Goal: Participate in discussion: Engage in conversation with other users on a specific topic

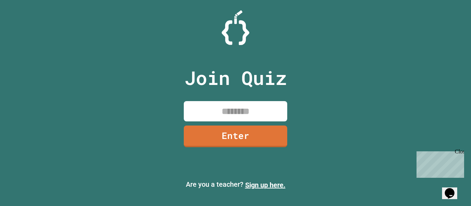
click at [199, 114] on input at bounding box center [235, 111] width 103 height 20
type input "********"
click at [210, 134] on link "Enter" at bounding box center [235, 135] width 103 height 23
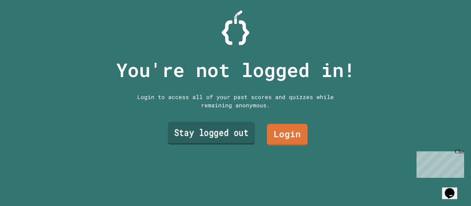
click at [241, 140] on link "Stay logged out" at bounding box center [211, 133] width 87 height 23
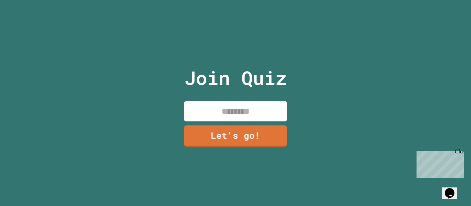
click at [233, 106] on input at bounding box center [235, 111] width 103 height 20
type input "******"
click at [234, 130] on link "Let's go!" at bounding box center [235, 135] width 97 height 23
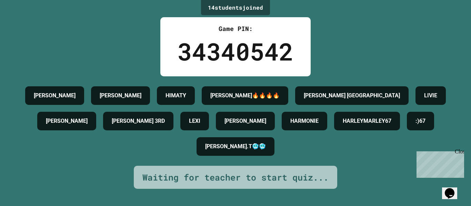
click at [462, 153] on div "Close" at bounding box center [458, 153] width 9 height 9
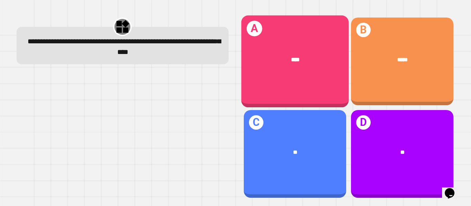
click at [323, 87] on div "A ****" at bounding box center [294, 62] width 107 height 92
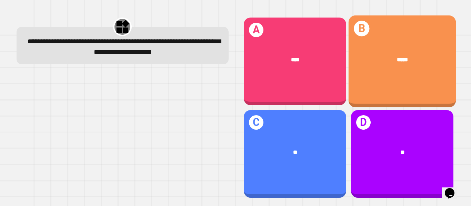
click at [399, 71] on div "*****" at bounding box center [401, 60] width 107 height 32
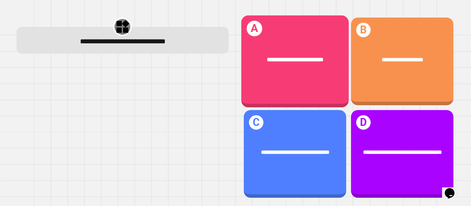
click at [294, 72] on div "**********" at bounding box center [294, 60] width 107 height 32
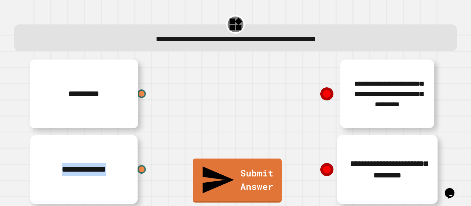
drag, startPoint x: 91, startPoint y: 177, endPoint x: 210, endPoint y: 144, distance: 123.8
click at [210, 144] on div "**********" at bounding box center [132, 170] width 207 height 76
drag, startPoint x: 326, startPoint y: 96, endPoint x: 143, endPoint y: 172, distance: 197.9
click at [143, 172] on div "**********" at bounding box center [235, 207] width 413 height 303
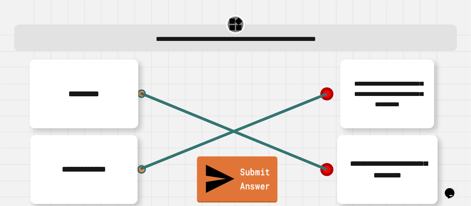
click at [251, 197] on link "Submit Answer" at bounding box center [237, 180] width 81 height 46
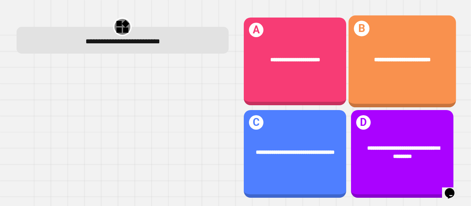
click at [388, 84] on div "**********" at bounding box center [401, 62] width 107 height 92
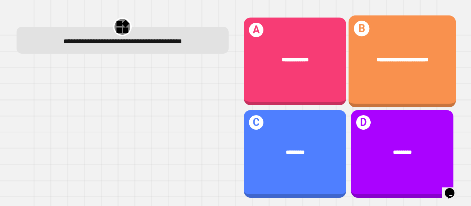
click at [400, 57] on span "**********" at bounding box center [402, 60] width 52 height 6
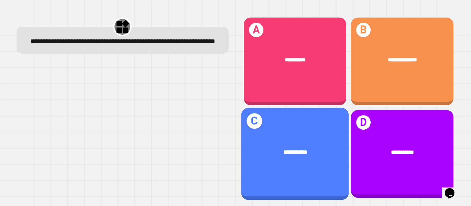
click at [324, 165] on div "**********" at bounding box center [294, 152] width 107 height 32
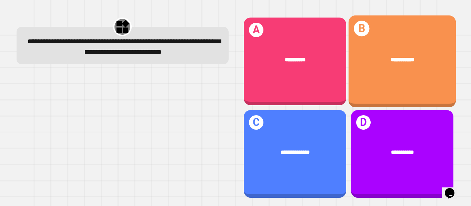
click at [389, 70] on div "**********" at bounding box center [401, 60] width 107 height 32
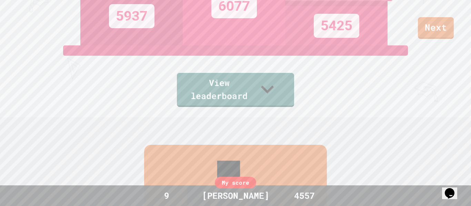
scroll to position [91, 0]
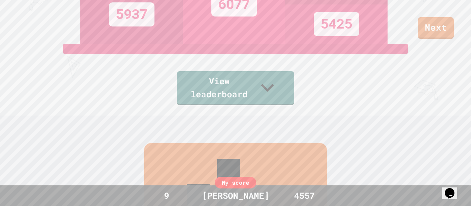
click at [265, 157] on div "Leaderboard" at bounding box center [235, 209] width 183 height 133
click at [244, 94] on link "View leaderboard" at bounding box center [235, 88] width 114 height 36
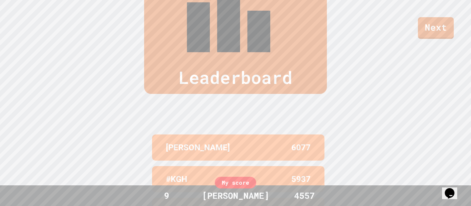
scroll to position [284, 0]
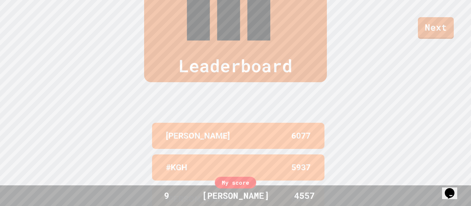
click at [99, 113] on div "Leaderboard [PERSON_NAME] 6077 #KGH 5937 [PERSON_NAME] 5425 HIMATY4.0 5340 HIMA…" at bounding box center [235, 114] width 471 height 384
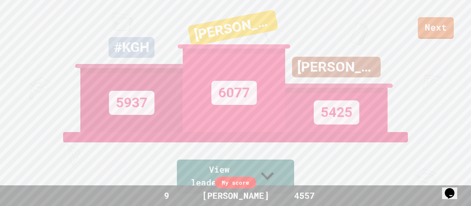
scroll to position [0, 0]
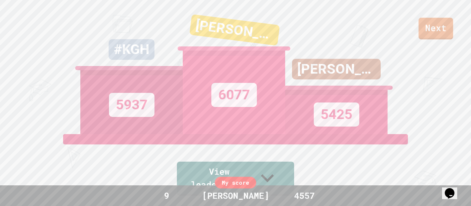
click at [436, 40] on div "Next #KGH 5937 [PERSON_NAME] 6077 [PERSON_NAME] 5425 View leaderboard" at bounding box center [235, 103] width 471 height 206
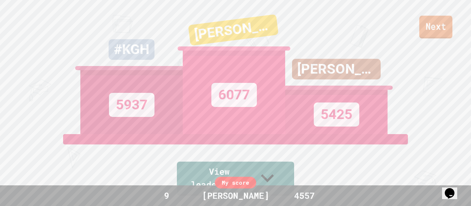
click at [430, 32] on link "Next" at bounding box center [435, 27] width 33 height 23
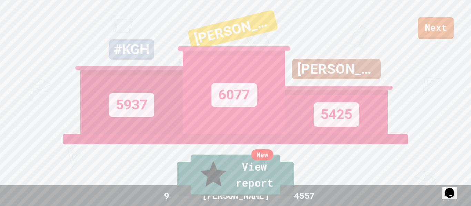
click at [239, 178] on link "New View report" at bounding box center [235, 175] width 90 height 41
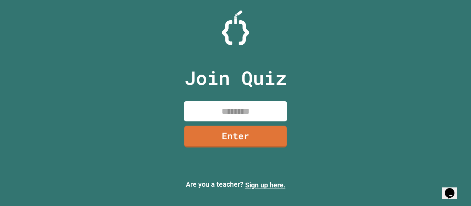
click at [214, 115] on input at bounding box center [235, 111] width 103 height 20
type input "********"
click at [211, 137] on link "Enter" at bounding box center [235, 137] width 103 height 22
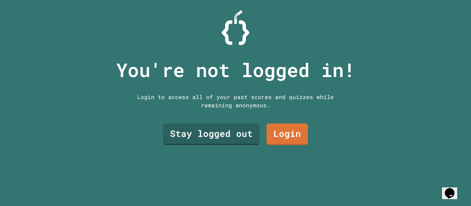
click at [186, 136] on link "Stay logged out" at bounding box center [211, 135] width 96 height 22
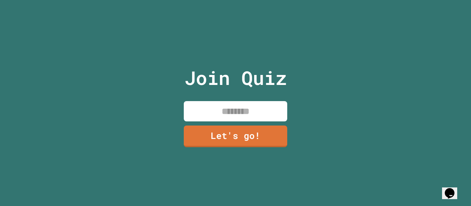
click at [193, 109] on input at bounding box center [235, 111] width 103 height 20
type input "******"
click at [226, 145] on link "Let's go!" at bounding box center [235, 137] width 103 height 22
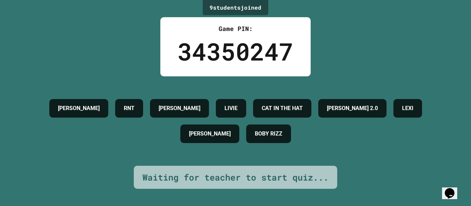
click at [445, 156] on div "[PERSON_NAME] RNT [PERSON_NAME] CAT IN THE HAT [PERSON_NAME] 2.0 LEXI [PERSON_N…" at bounding box center [235, 121] width 436 height 90
click at [453, 145] on div "[PERSON_NAME] RNT [PERSON_NAME] CAT IN THE HAT [PERSON_NAME] 2.0 LEXI [PERSON_N…" at bounding box center [235, 121] width 436 height 51
click at [445, 142] on div "[PERSON_NAME] RNT [PERSON_NAME] CAT IN THE HAT [PERSON_NAME] 2.0 LEXI [PERSON_N…" at bounding box center [235, 121] width 436 height 51
click at [453, 146] on div "[PERSON_NAME] RNT [PERSON_NAME] CAT IN THE HAT [PERSON_NAME] 2.0 LEXI [PERSON_N…" at bounding box center [235, 121] width 436 height 51
click at [452, 153] on div "[PERSON_NAME] RNT [PERSON_NAME] CAT IN THE HAT [PERSON_NAME] 2.0 LEXI [PERSON_N…" at bounding box center [235, 121] width 436 height 90
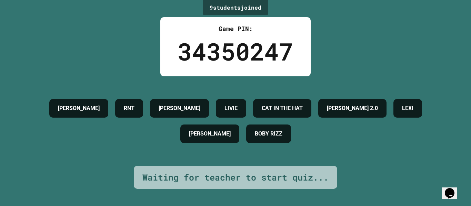
click at [455, 133] on div "9 student s joined Game PIN: 34350247 [PERSON_NAME] RNT [PERSON_NAME] CAT IN TH…" at bounding box center [235, 103] width 471 height 206
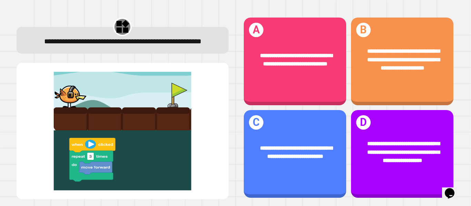
click at [285, 168] on div "**********" at bounding box center [295, 152] width 102 height 39
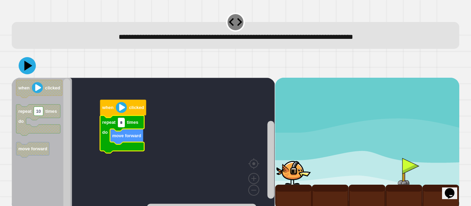
type input "*"
click at [26, 67] on icon at bounding box center [28, 66] width 8 height 10
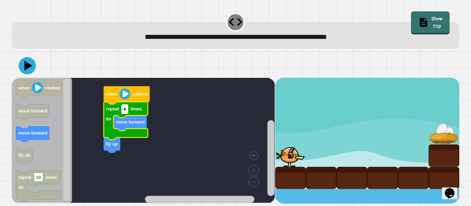
type input "*"
click at [28, 67] on icon at bounding box center [28, 66] width 8 height 10
click at [127, 94] on image "Blockly Workspace" at bounding box center [124, 94] width 11 height 11
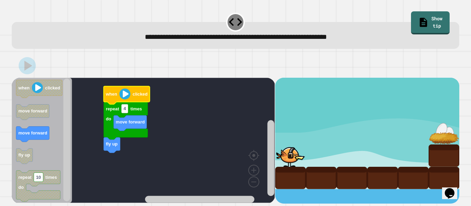
click at [296, 158] on div at bounding box center [290, 156] width 31 height 22
click at [273, 150] on rect "Blockly Workspace" at bounding box center [270, 158] width 7 height 76
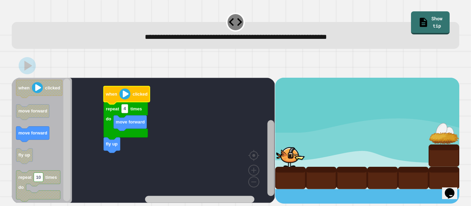
click at [273, 150] on rect "Blockly Workspace" at bounding box center [270, 158] width 7 height 76
click at [333, 60] on div at bounding box center [235, 66] width 447 height 24
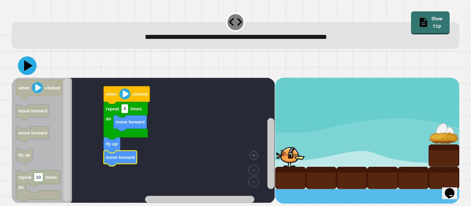
click at [31, 66] on icon at bounding box center [28, 65] width 9 height 11
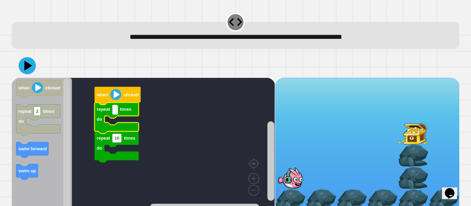
type input "*"
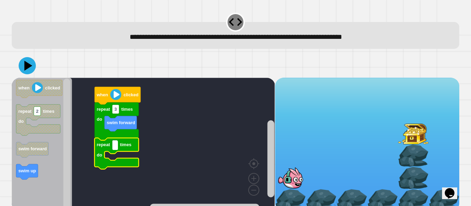
type input "*"
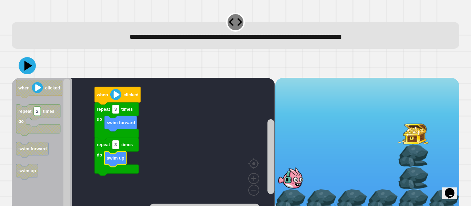
click at [28, 67] on icon at bounding box center [28, 66] width 8 height 10
click at [111, 158] on text "swim up" at bounding box center [116, 158] width 18 height 5
click at [115, 147] on text "3" at bounding box center [115, 144] width 2 height 5
type input "*"
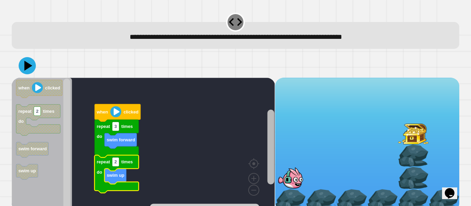
click at [263, 147] on div "when clicked repeat 3 times do swim forward repeat 2 times do swim up when clic…" at bounding box center [143, 145] width 263 height 134
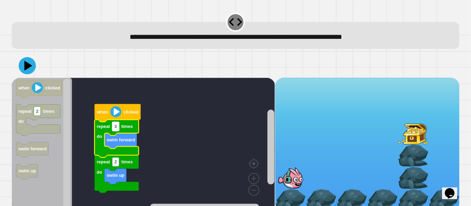
click at [117, 128] on rect "Blockly Workspace" at bounding box center [115, 126] width 7 height 9
type input "*"
click at [252, 179] on image "Blockly Workspace" at bounding box center [253, 163] width 33 height 43
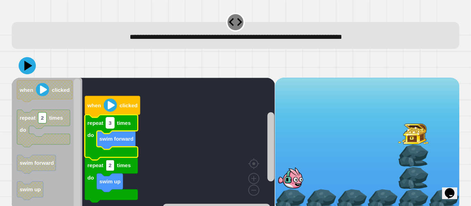
click at [112, 123] on rect "Blockly Workspace" at bounding box center [110, 122] width 8 height 11
type input "*"
click at [24, 66] on icon at bounding box center [27, 65] width 21 height 21
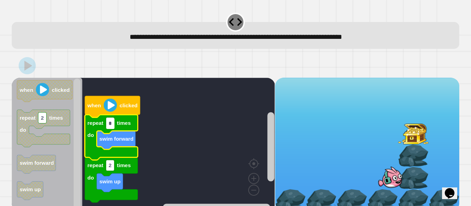
click at [110, 123] on input "*" at bounding box center [110, 123] width 8 height 11
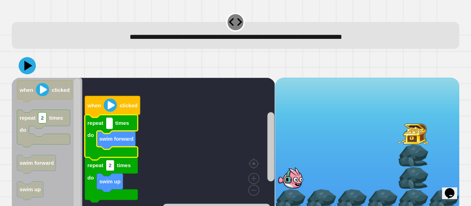
type input "*"
click at [109, 166] on text "2" at bounding box center [110, 166] width 3 height 6
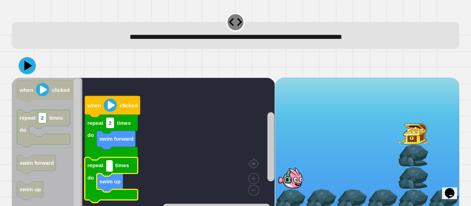
type input "*"
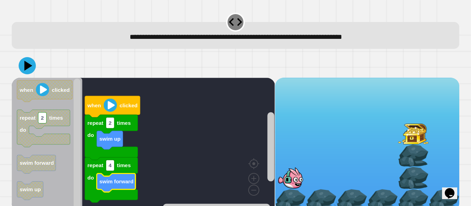
click at [30, 68] on icon at bounding box center [27, 65] width 17 height 17
